Goal: Task Accomplishment & Management: Use online tool/utility

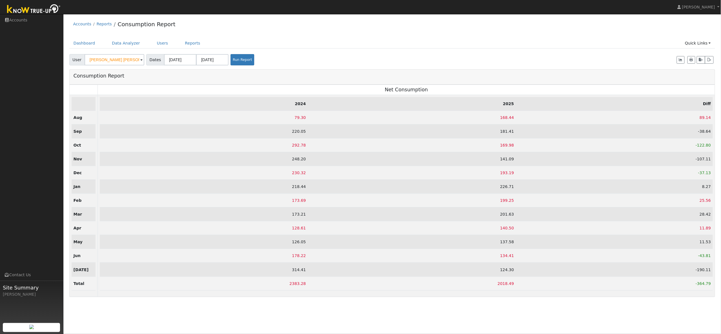
click at [223, 29] on div "Accounts Reports Consumption Report" at bounding box center [392, 25] width 646 height 17
click at [159, 44] on link "Users" at bounding box center [163, 43] width 20 height 10
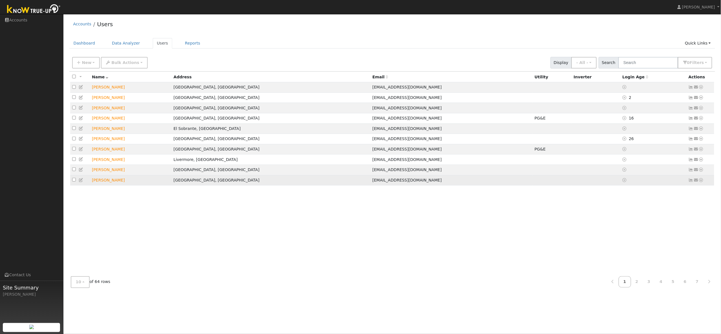
click at [116, 181] on td "[PERSON_NAME]" at bounding box center [131, 180] width 82 height 10
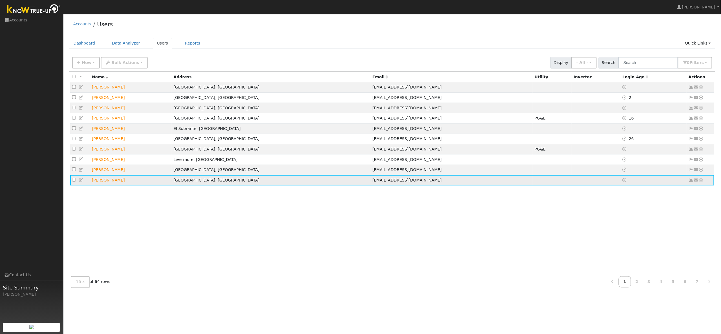
click at [702, 182] on icon at bounding box center [701, 180] width 5 height 4
click at [693, 192] on link "Data Analyzer" at bounding box center [682, 190] width 41 height 8
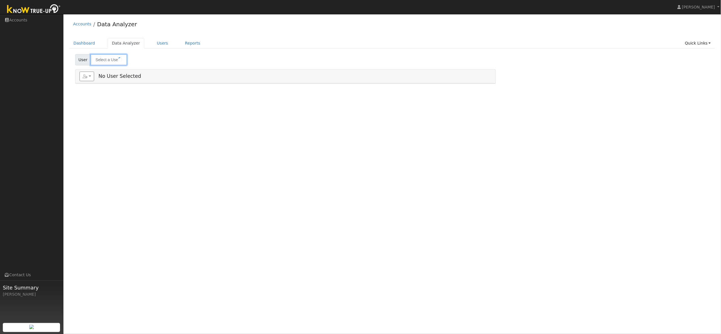
type input "[PERSON_NAME]"
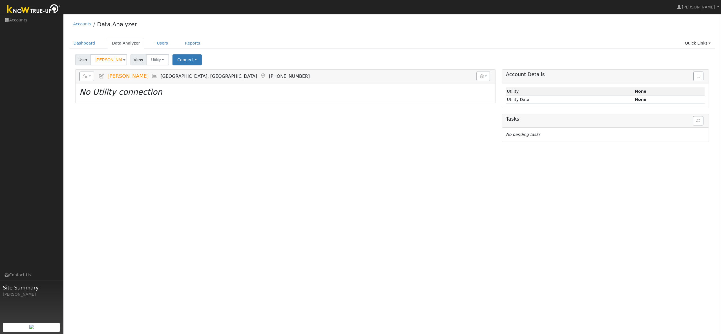
click at [244, 31] on div "Accounts Data Analyzer" at bounding box center [392, 25] width 646 height 17
click at [192, 61] on button "Connect" at bounding box center [187, 59] width 29 height 11
click at [193, 71] on link "Select a Provider" at bounding box center [195, 72] width 44 height 8
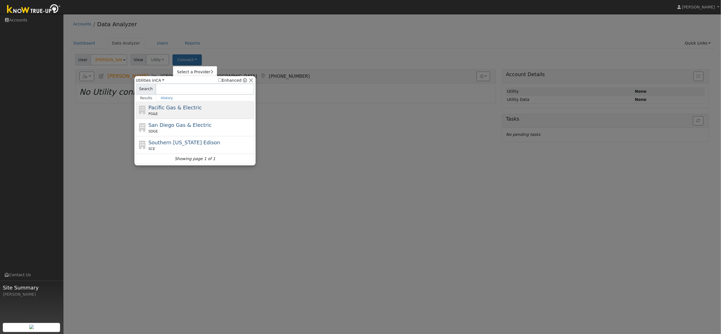
click at [178, 111] on div "Pacific Gas & Electric PG&E" at bounding box center [201, 110] width 105 height 13
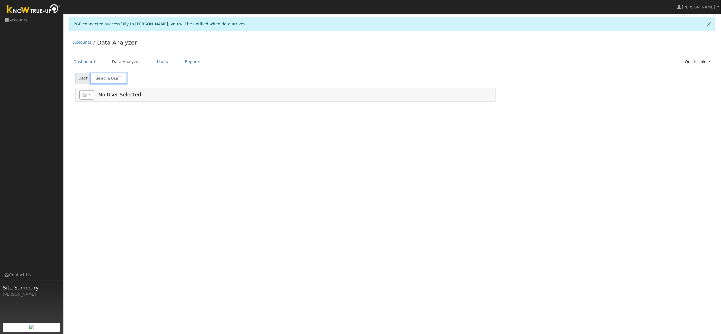
type input "Kenan Brandon Jue"
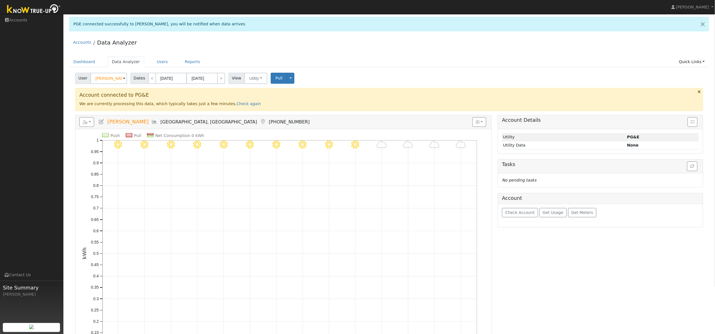
click at [329, 49] on div "Accounts Data Analyzer" at bounding box center [389, 43] width 640 height 17
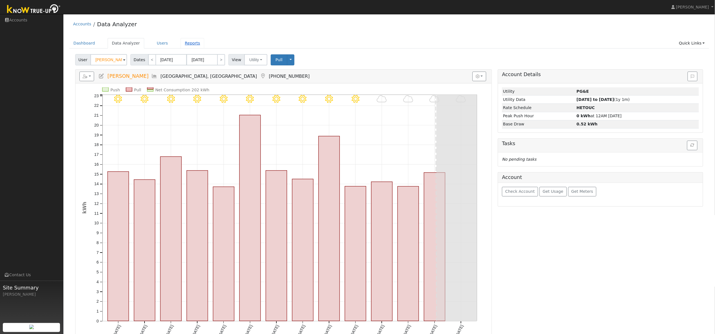
click at [189, 44] on link "Reports" at bounding box center [193, 43] width 24 height 10
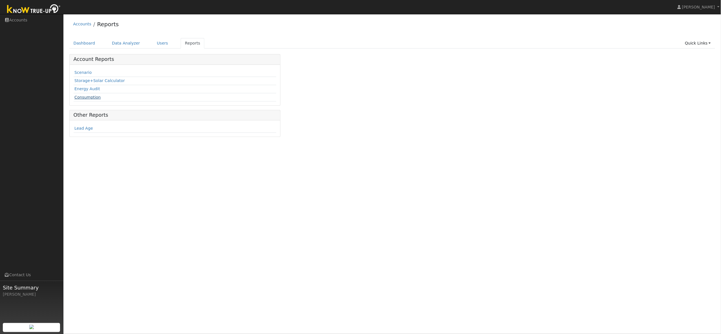
click at [89, 98] on link "Consumption" at bounding box center [87, 97] width 26 height 5
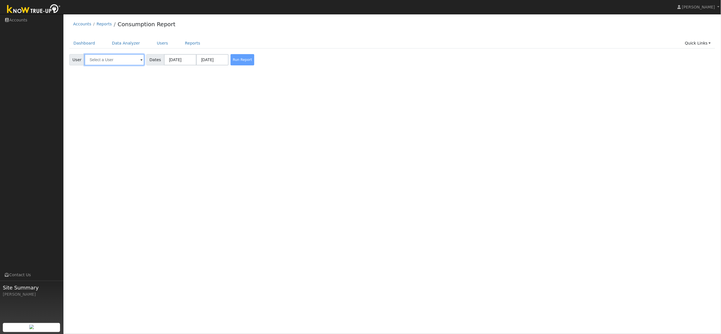
click at [105, 62] on input "text" at bounding box center [115, 59] width 60 height 11
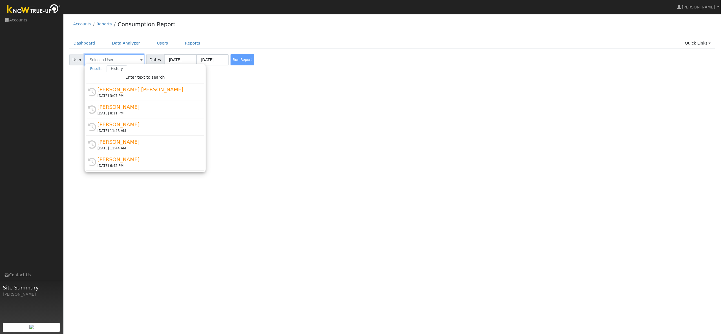
type input "b"
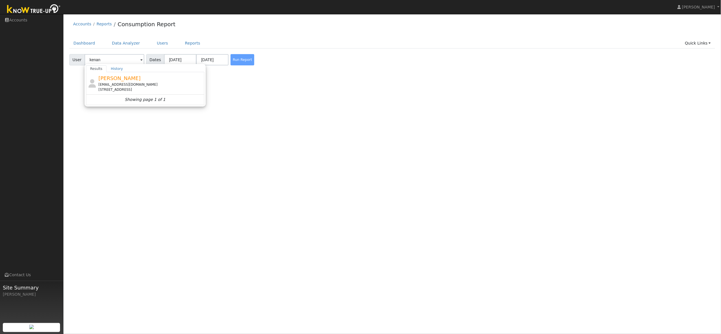
click at [125, 81] on span "[PERSON_NAME]" at bounding box center [119, 78] width 42 height 6
type input "[PERSON_NAME]"
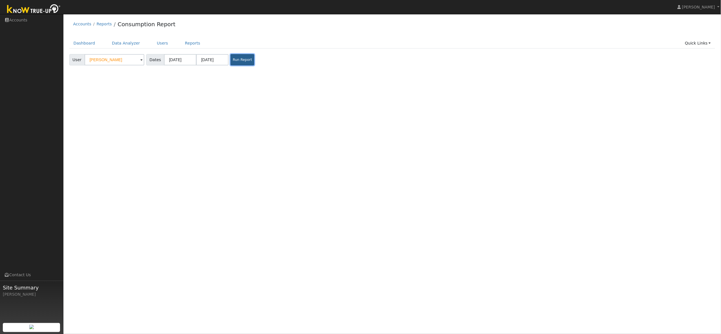
click at [231, 60] on button "Run Report" at bounding box center [243, 59] width 24 height 11
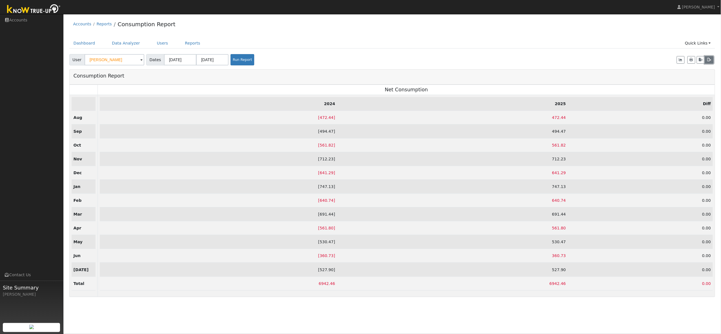
click at [709, 61] on icon "button" at bounding box center [709, 59] width 4 height 3
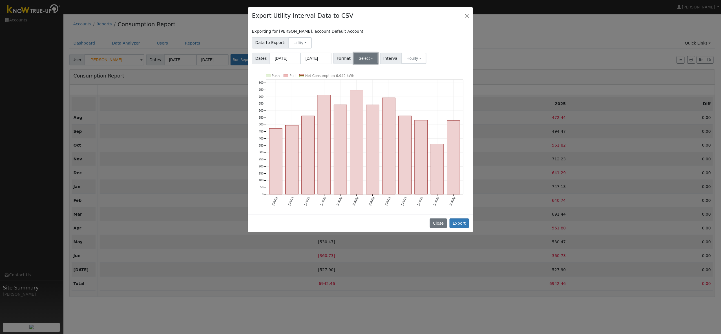
click at [364, 60] on button "Select" at bounding box center [366, 58] width 25 height 11
click at [366, 123] on link "OpenSolar" at bounding box center [373, 123] width 40 height 8
click at [412, 59] on button "Hourly" at bounding box center [422, 58] width 25 height 11
click at [421, 72] on link "15 Minute" at bounding box center [427, 71] width 39 height 8
click at [458, 222] on button "Export" at bounding box center [459, 223] width 19 height 10
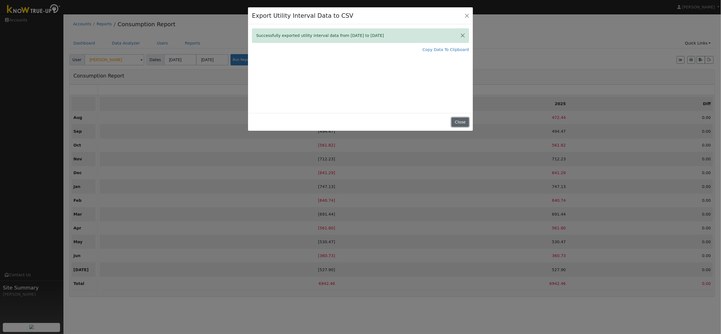
click at [459, 122] on button "Close" at bounding box center [460, 123] width 17 height 10
